Goal: Transaction & Acquisition: Purchase product/service

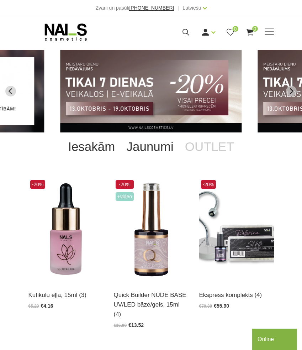
click at [166, 145] on link "Jaunumi" at bounding box center [150, 146] width 58 height 28
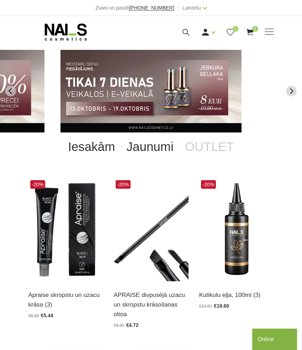
click at [102, 147] on link "Iesakām" at bounding box center [91, 146] width 58 height 28
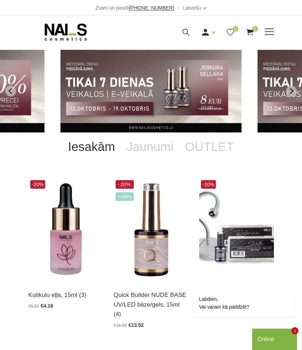
click at [270, 31] on span at bounding box center [269, 31] width 9 height 1
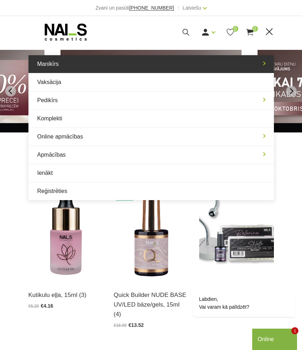
click at [266, 62] on link "Manikīrs" at bounding box center [151, 64] width 246 height 18
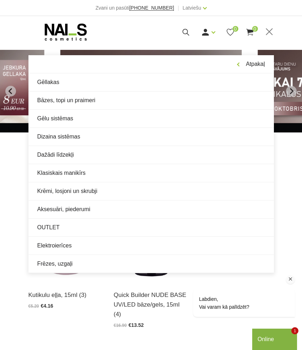
click at [198, 262] on div "Labdien, Vai varam kā palīdzēt?" at bounding box center [235, 282] width 128 height 84
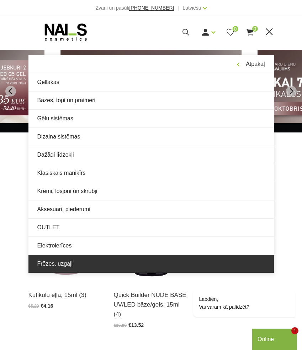
click at [69, 265] on link "Frēzes, uzgaļi" at bounding box center [151, 264] width 246 height 18
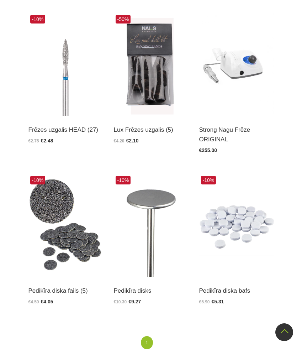
scroll to position [146, 0]
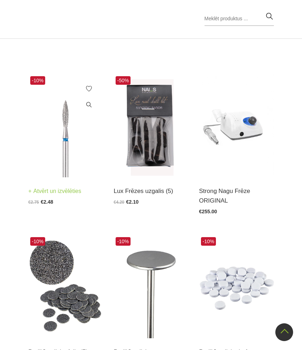
click at [59, 140] on img at bounding box center [65, 125] width 75 height 103
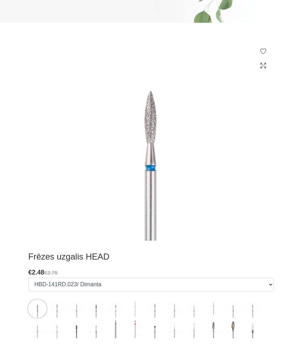
scroll to position [179, 0]
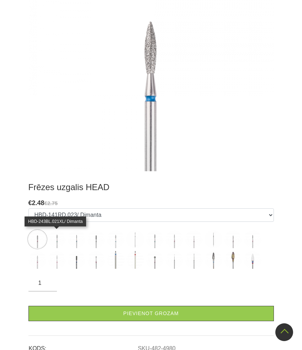
click at [59, 240] on img at bounding box center [57, 239] width 18 height 18
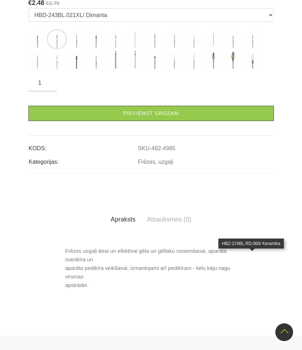
click at [250, 69] on img at bounding box center [253, 60] width 18 height 18
click at [227, 69] on img at bounding box center [233, 60] width 18 height 18
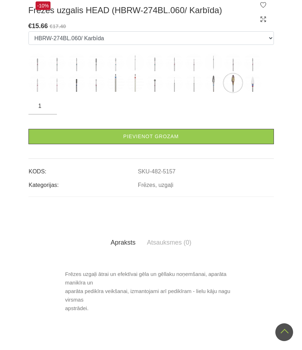
scroll to position [157, 0]
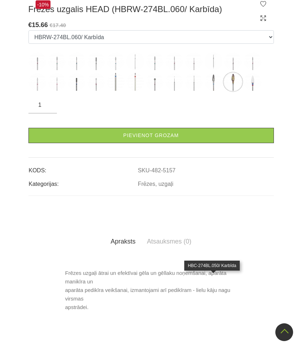
click at [213, 91] on img at bounding box center [214, 82] width 18 height 18
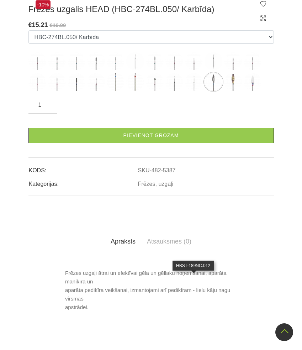
click at [194, 91] on img at bounding box center [194, 82] width 18 height 18
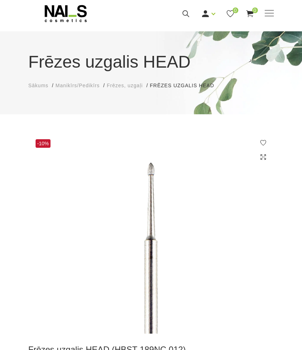
scroll to position [127, 0]
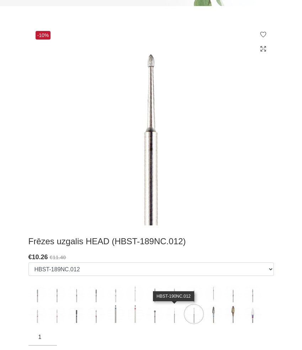
click at [173, 312] on img at bounding box center [175, 314] width 18 height 18
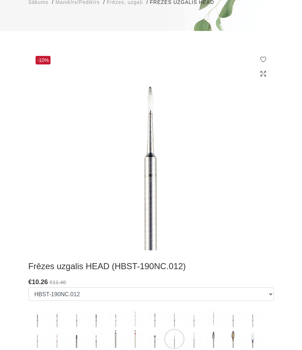
scroll to position [111, 0]
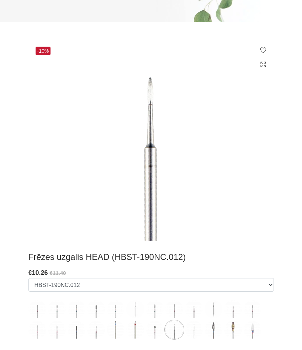
click at [154, 89] on img at bounding box center [151, 141] width 246 height 202
click at [150, 89] on img at bounding box center [151, 141] width 246 height 202
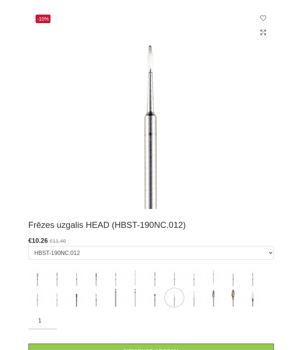
scroll to position [155, 0]
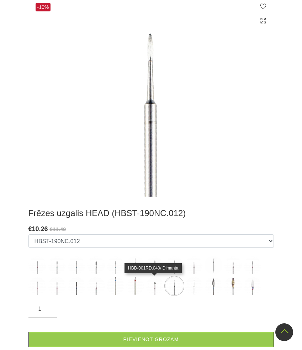
click at [156, 288] on img at bounding box center [155, 286] width 18 height 18
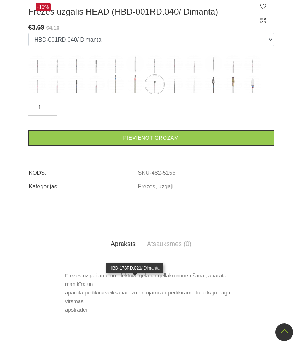
click at [135, 93] on img at bounding box center [135, 84] width 18 height 18
click at [135, 286] on div "-10% Frēzes uzgalis HEAD (HBD-001RD.040/ Dimanta) € 3.69 €4.10 Izvēlēties: HBD-…" at bounding box center [151, 160] width 246 height 329
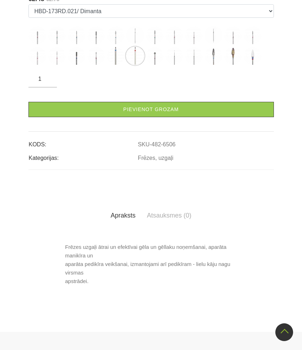
scroll to position [243, 0]
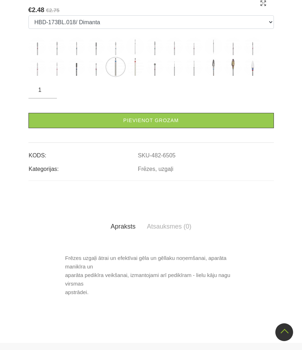
scroll to position [288, 0]
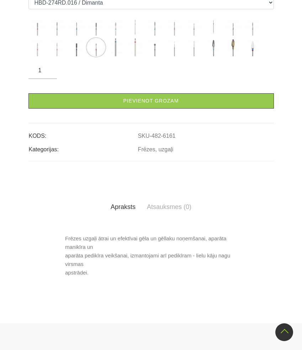
scroll to position [171, 0]
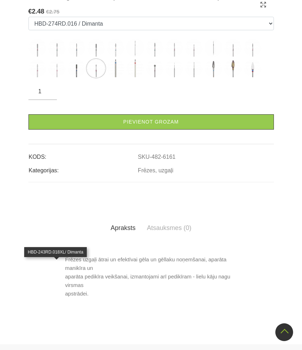
click at [58, 77] on img at bounding box center [57, 68] width 18 height 18
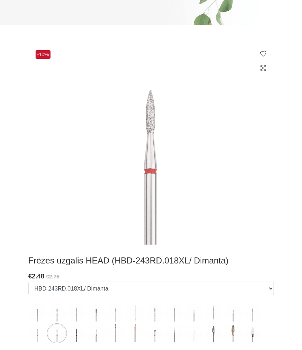
scroll to position [159, 0]
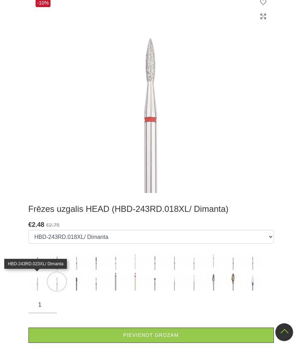
click at [38, 278] on img at bounding box center [37, 282] width 18 height 18
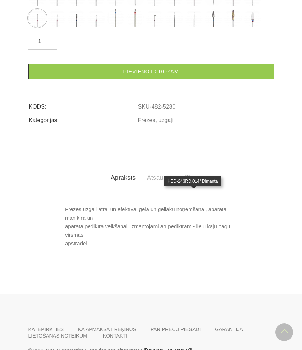
scroll to position [236, 0]
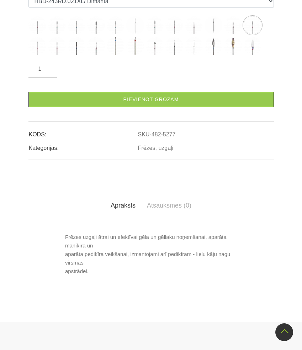
scroll to position [173, 0]
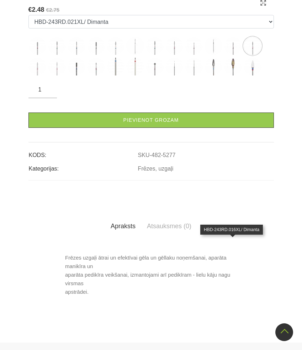
click at [235, 55] on img at bounding box center [233, 46] width 18 height 18
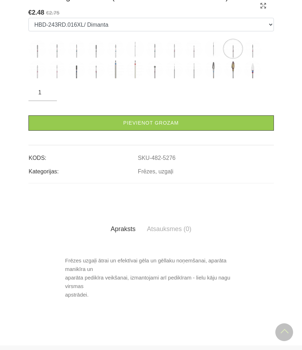
scroll to position [192, 0]
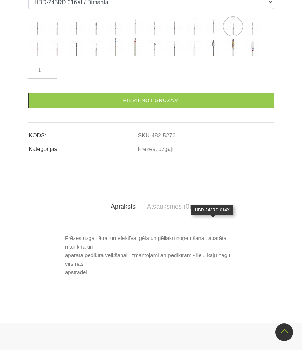
click at [214, 35] on img at bounding box center [214, 26] width 18 height 18
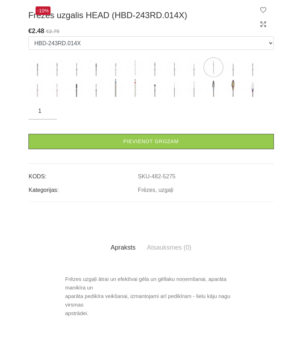
scroll to position [182, 0]
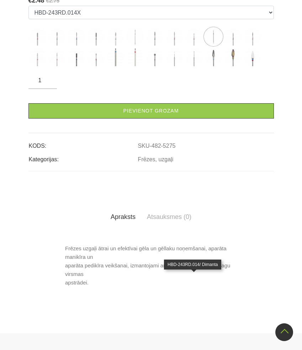
click at [195, 46] on img at bounding box center [194, 37] width 18 height 18
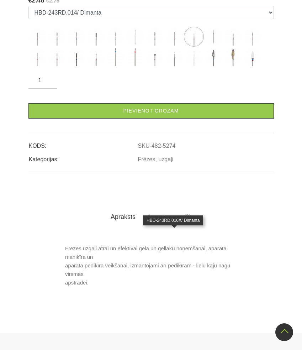
click at [170, 46] on img at bounding box center [175, 37] width 18 height 18
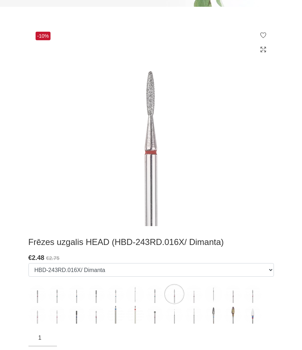
scroll to position [137, 0]
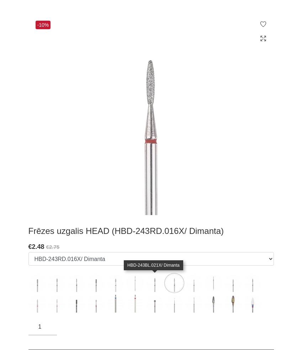
click at [152, 281] on img at bounding box center [155, 283] width 18 height 18
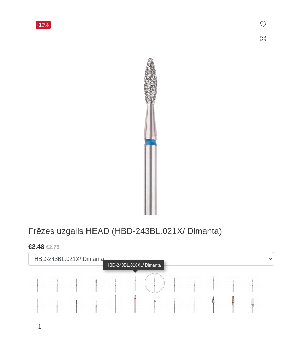
click at [137, 278] on img at bounding box center [135, 283] width 18 height 18
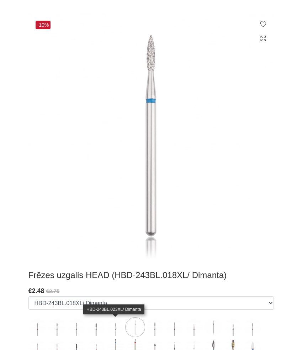
click at [118, 321] on img at bounding box center [116, 327] width 18 height 18
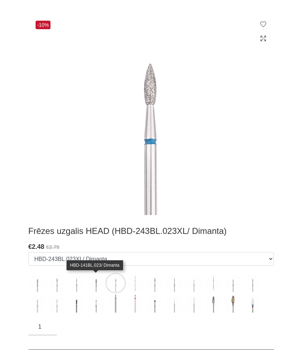
click at [96, 282] on img at bounding box center [96, 283] width 18 height 18
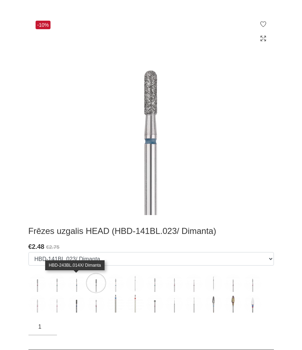
click at [78, 286] on img at bounding box center [77, 283] width 18 height 18
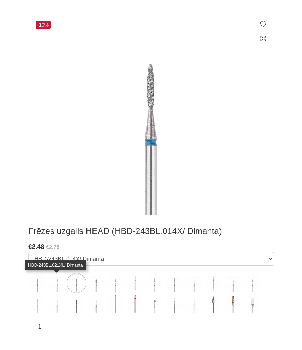
click at [58, 283] on img at bounding box center [57, 283] width 18 height 18
click at [53, 283] on img at bounding box center [57, 283] width 18 height 18
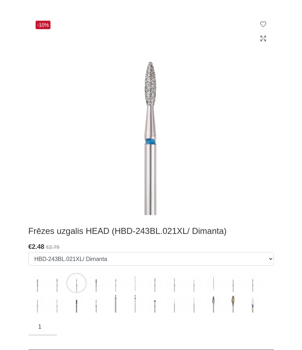
click at [53, 283] on img at bounding box center [57, 283] width 18 height 18
click at [56, 284] on img at bounding box center [57, 283] width 18 height 18
click at [58, 286] on img at bounding box center [57, 283] width 18 height 18
click at [216, 309] on img at bounding box center [214, 304] width 18 height 18
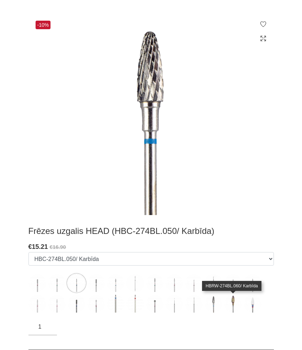
click at [228, 306] on img at bounding box center [233, 304] width 18 height 18
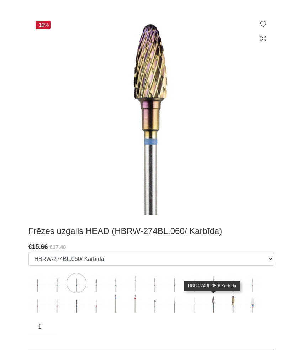
click at [213, 307] on img at bounding box center [214, 304] width 18 height 18
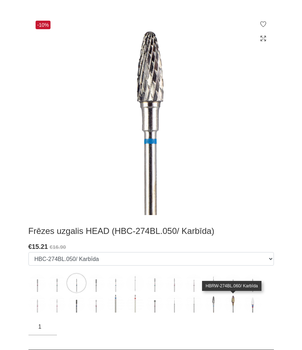
click at [230, 306] on img at bounding box center [233, 304] width 18 height 18
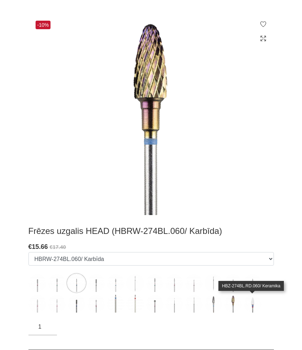
click at [256, 308] on img at bounding box center [253, 304] width 18 height 18
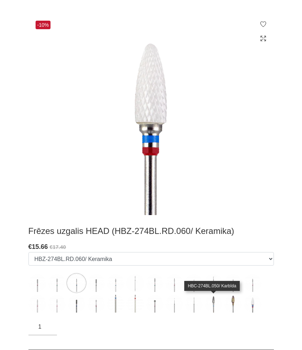
click at [211, 307] on img at bounding box center [214, 304] width 18 height 18
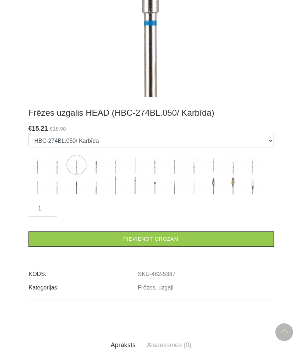
scroll to position [273, 0]
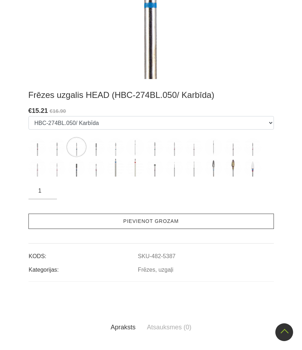
click at [162, 218] on link "Pievienot grozam" at bounding box center [151, 221] width 246 height 15
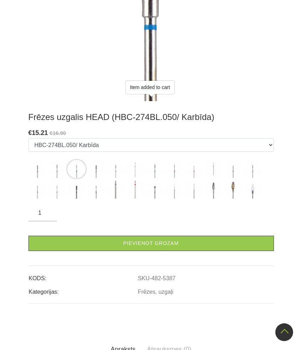
scroll to position [246, 0]
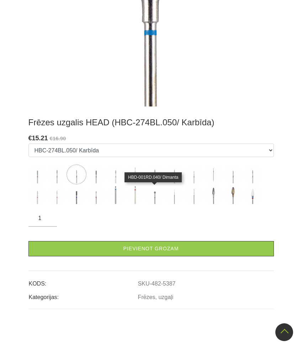
click at [156, 194] on img at bounding box center [155, 195] width 18 height 18
select select "5155"
click at [156, 198] on img at bounding box center [155, 195] width 18 height 18
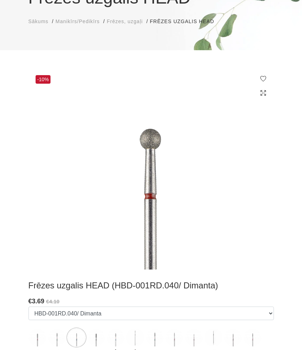
scroll to position [242, 0]
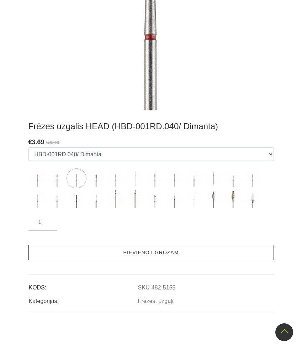
click at [145, 255] on link "Pievienot grozam" at bounding box center [151, 252] width 246 height 15
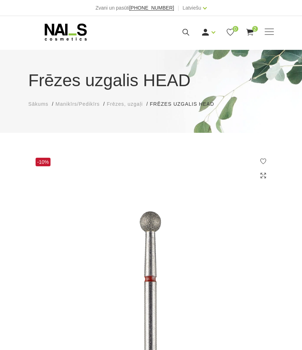
scroll to position [0, 0]
click at [124, 101] on span "Frēzes, uzgaļi" at bounding box center [125, 104] width 36 height 6
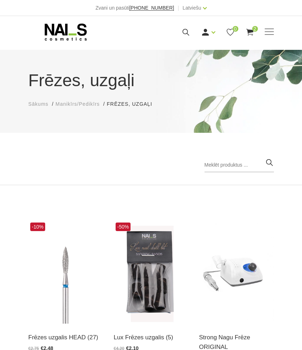
click at [76, 106] on span "Manikīrs/Pedikīrs" at bounding box center [78, 104] width 44 height 6
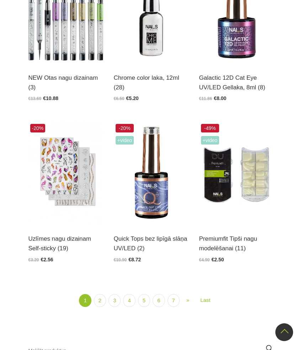
scroll to position [1306, 0]
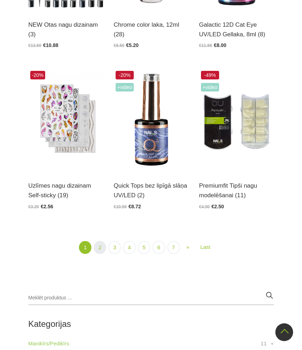
click at [98, 241] on link "2" at bounding box center [100, 247] width 12 height 13
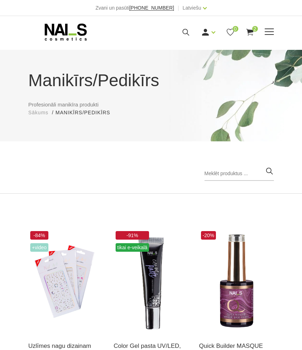
click at [269, 33] on span at bounding box center [269, 31] width 9 height 7
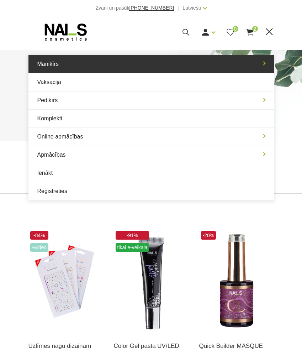
click at [261, 68] on link "Manikīrs" at bounding box center [151, 64] width 246 height 18
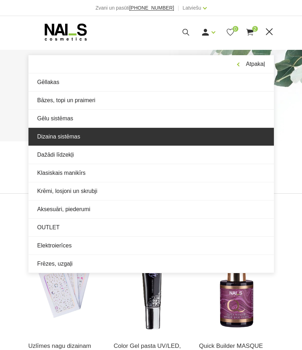
click at [158, 135] on link "Dizaina sistēmas" at bounding box center [151, 137] width 246 height 18
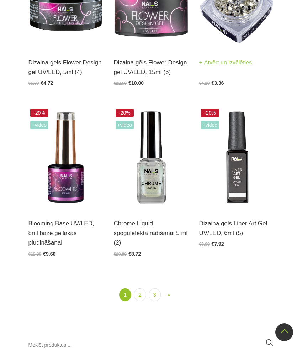
scroll to position [1251, 0]
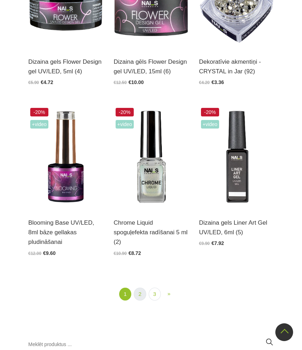
click at [141, 294] on link "2" at bounding box center [140, 294] width 12 height 13
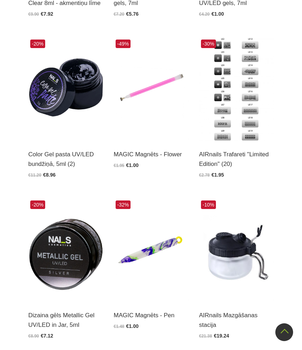
scroll to position [470, 0]
